Goal: Navigation & Orientation: Go to known website

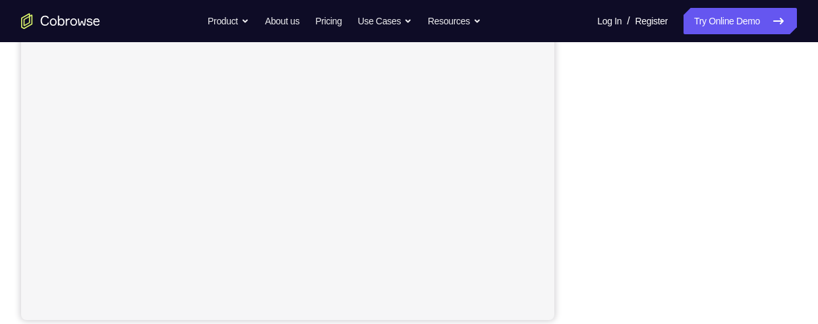
scroll to position [326, 0]
click at [802, 178] on div "Your Support Agent Your Customer Web iOS Android Next Steps We’d be happy to gi…" at bounding box center [409, 182] width 818 height 869
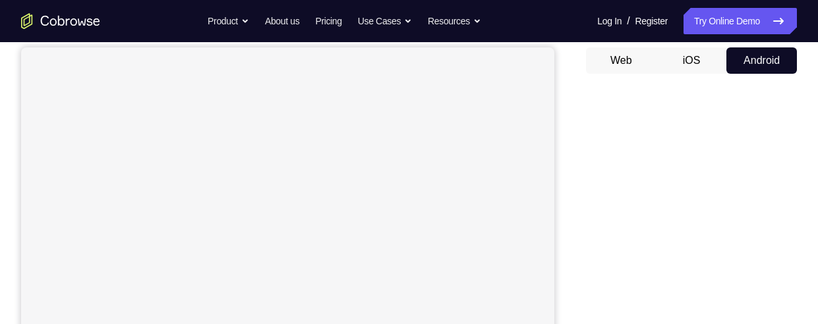
scroll to position [116, 0]
